Goal: Find specific page/section: Find specific page/section

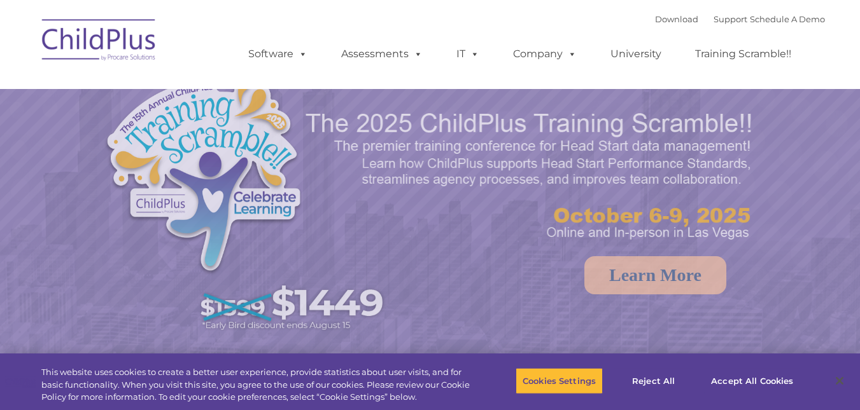
select select "MEDIUM"
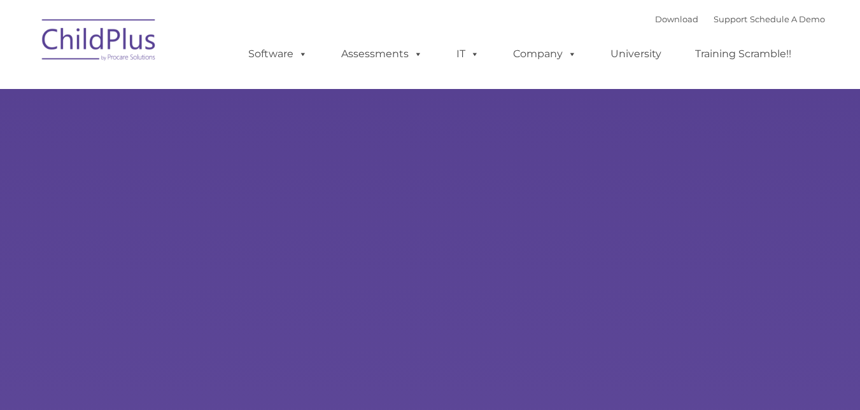
type input ""
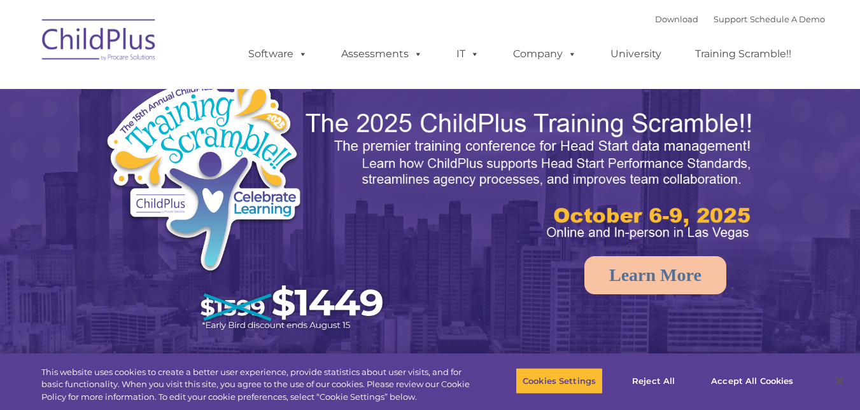
select select "MEDIUM"
